Goal: Communication & Community: Participate in discussion

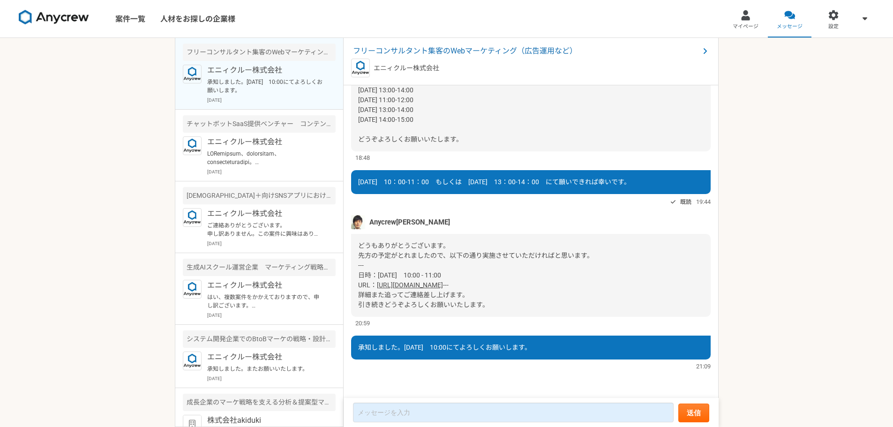
drag, startPoint x: 504, startPoint y: 300, endPoint x: 360, endPoint y: 218, distance: 165.7
click at [360, 234] on div "どうもありがとうございます。 先方の予定がとれましたので、以下の通り実施させていただければと思います。 --- 日時：[DATE]　10:00 - 11:00…" at bounding box center [531, 275] width 360 height 83
drag, startPoint x: 540, startPoint y: 277, endPoint x: 367, endPoint y: 247, distance: 175.6
click at [349, 244] on div "2025/08/13（水） Anycrew田村 ご返答いただきありがとうございます。 顧問バンクさんやブティックコンサルでのフリーコンサルの集客はWeb広告で…" at bounding box center [531, 242] width 375 height 314
